Goal: Information Seeking & Learning: Learn about a topic

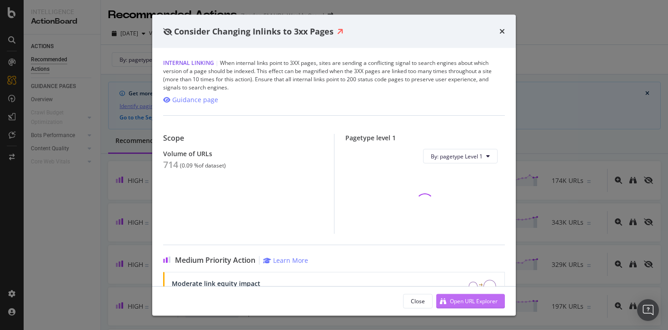
click at [478, 305] on div "Open URL Explorer" at bounding box center [474, 301] width 48 height 8
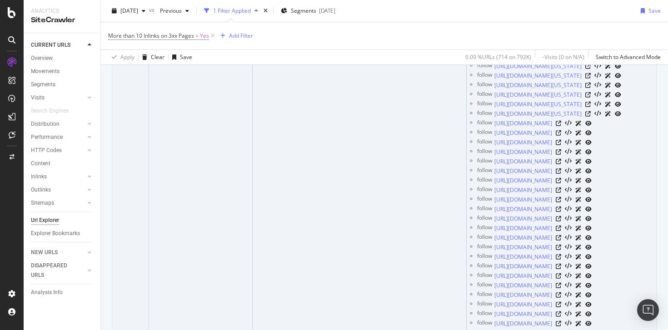
scroll to position [1194, 0]
